Goal: Task Accomplishment & Management: Manage account settings

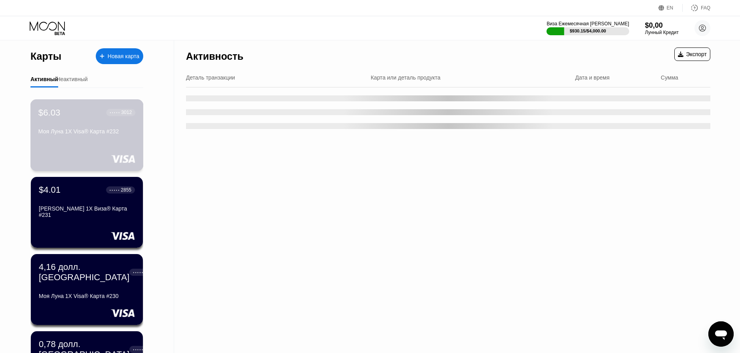
click at [102, 120] on div "$6.03 ● ● ● ● ● 3012 Моя Луна 1X Visa® Карта #232" at bounding box center [86, 122] width 97 height 30
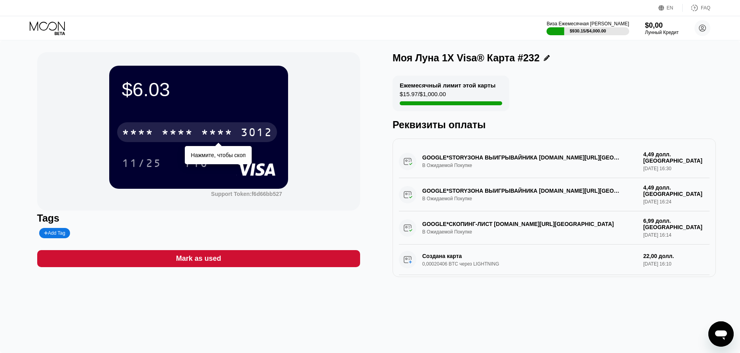
click at [246, 130] on div "3012" at bounding box center [256, 133] width 32 height 13
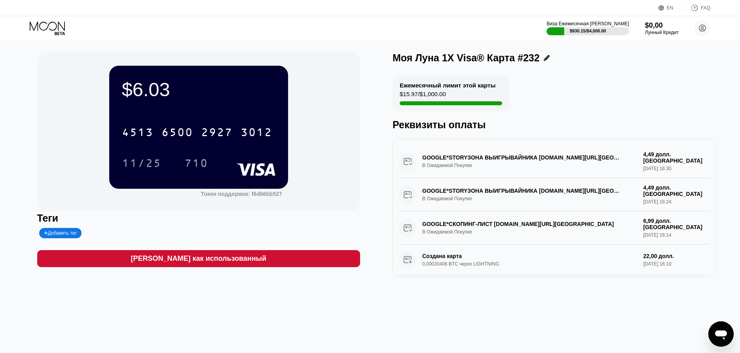
click at [40, 42] on div "$6.03 4513 6500 2927 3012 11/25 710 Токен поддержки: f6d66bb527 Теги Добавить т…" at bounding box center [370, 196] width 740 height 312
click at [44, 34] on icon at bounding box center [48, 28] width 37 height 14
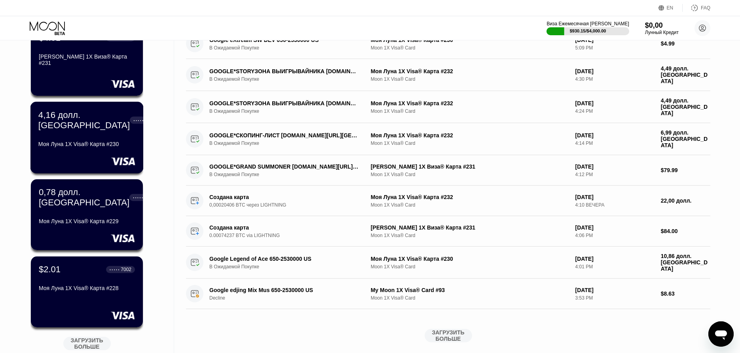
scroll to position [153, 0]
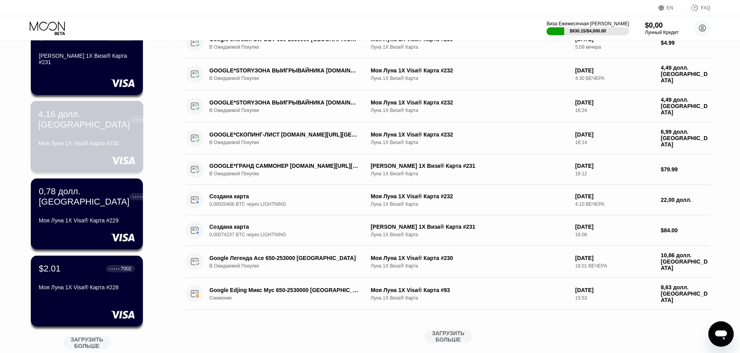
click at [93, 126] on div "4,16 долл. [GEOGRAPHIC_DATA]" at bounding box center [83, 119] width 91 height 21
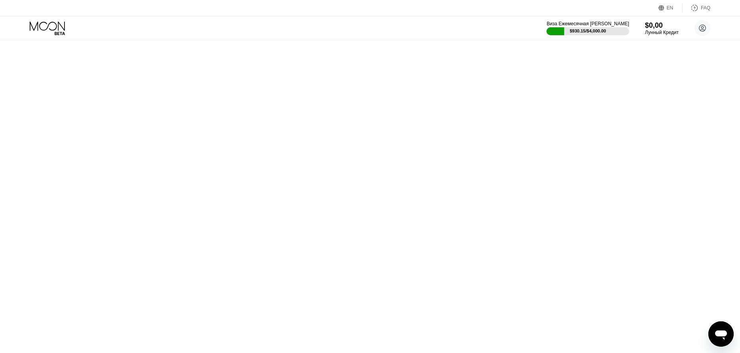
scroll to position [0, 0]
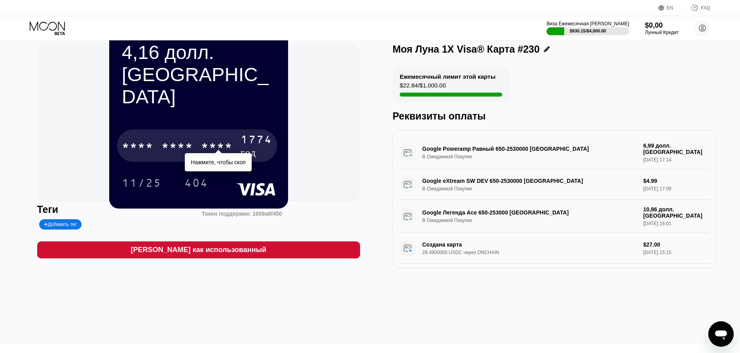
scroll to position [8, 0]
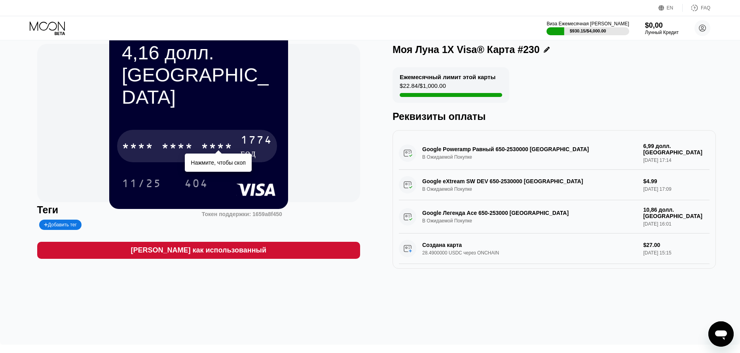
click at [233, 130] on div "* * * * * * * * * * * * 1774 год" at bounding box center [197, 146] width 160 height 32
